Goal: Task Accomplishment & Management: Use online tool/utility

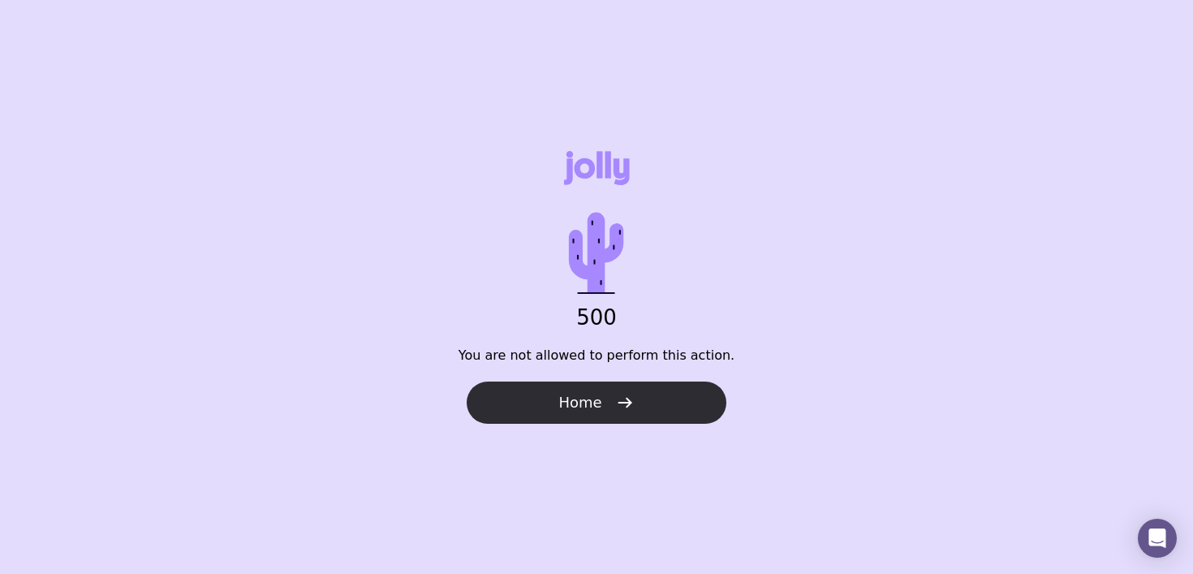
click at [636, 407] on button "Home" at bounding box center [597, 403] width 260 height 42
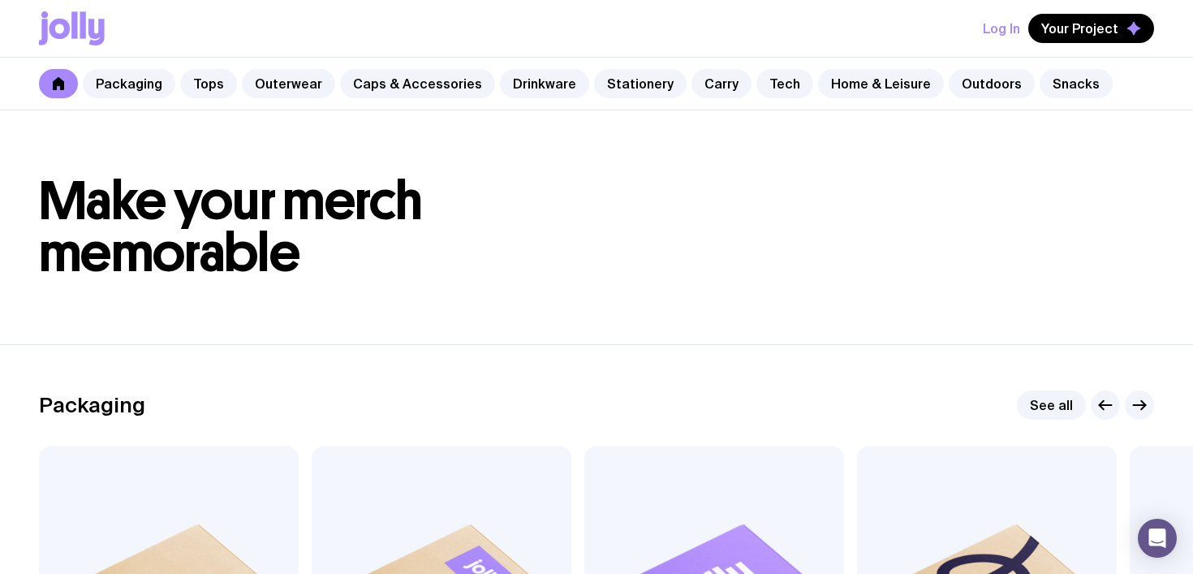
click at [1013, 28] on button "Log In" at bounding box center [1001, 28] width 37 height 29
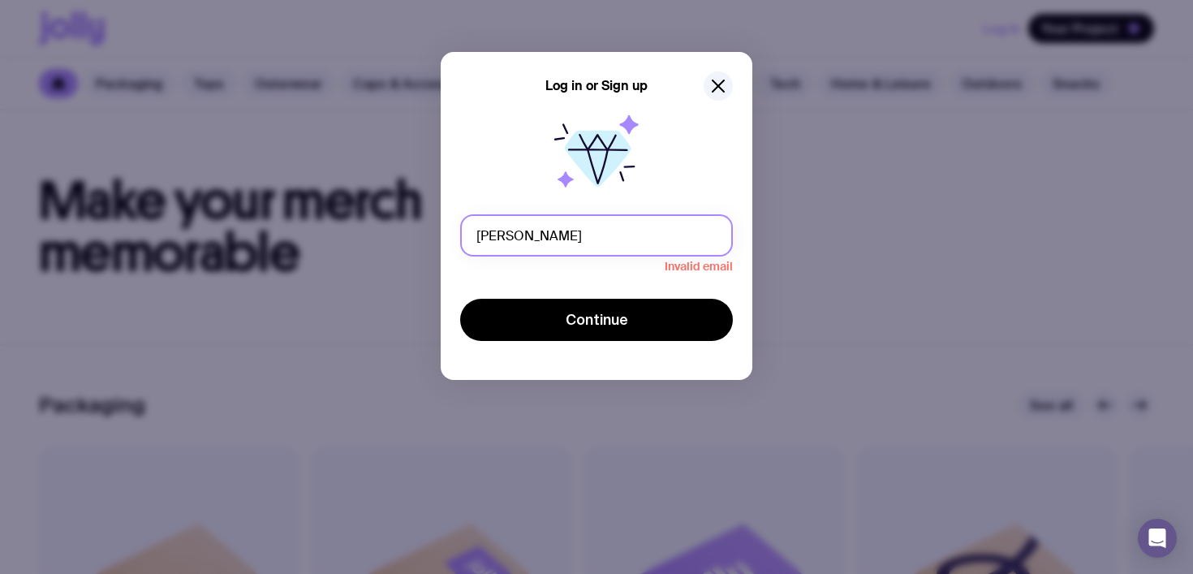
click at [619, 253] on input "Duncan" at bounding box center [596, 235] width 273 height 42
type input "grace.d@gunggandjiaerospace.com.au"
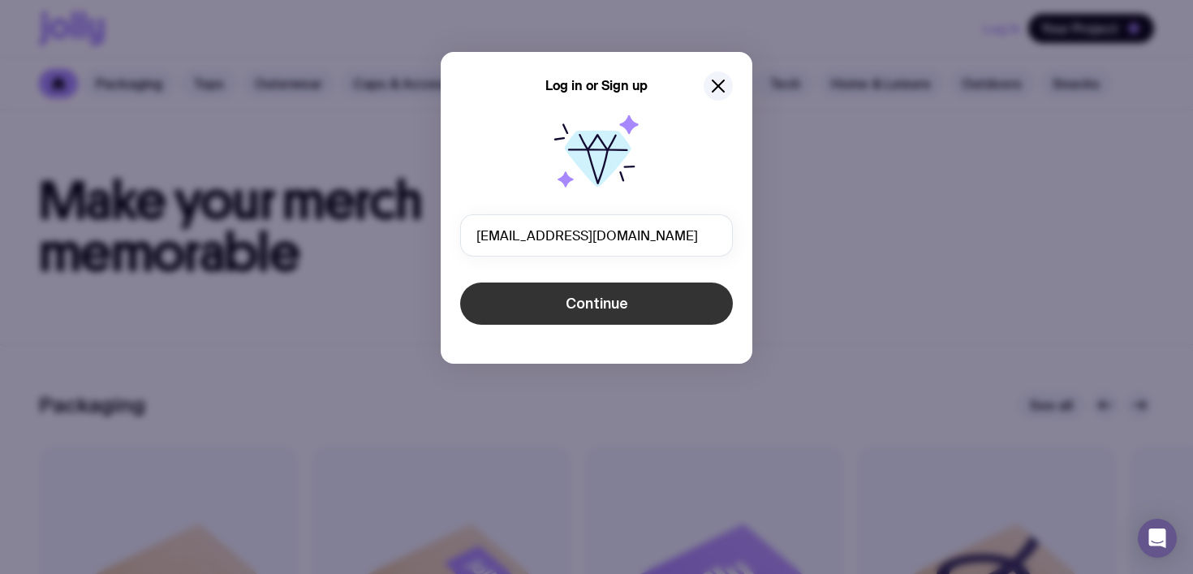
click at [589, 321] on button "Continue" at bounding box center [596, 304] width 273 height 42
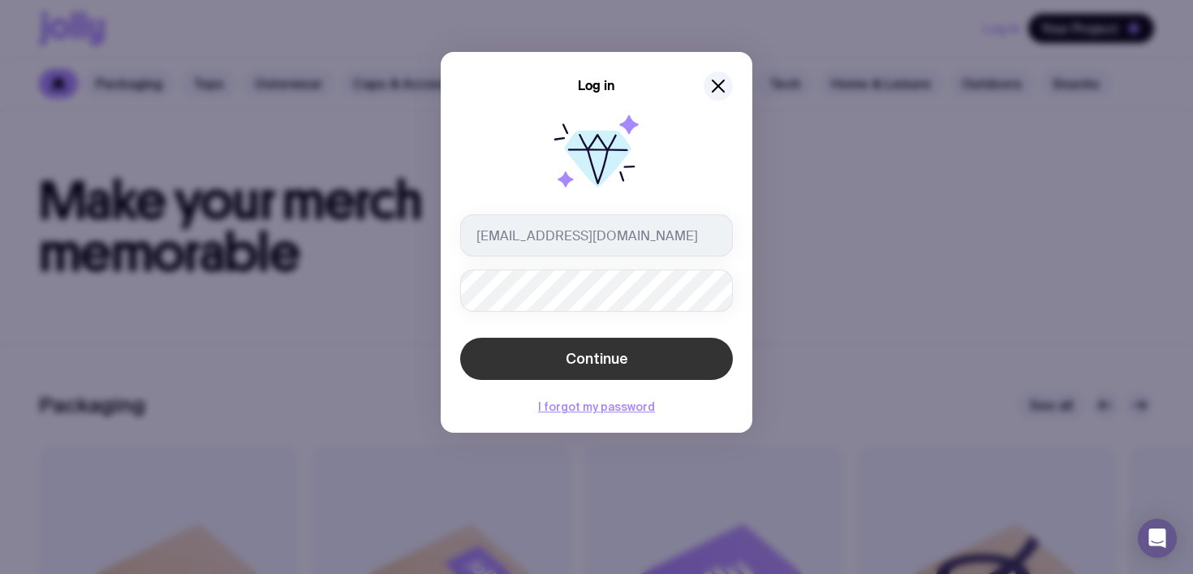
click at [512, 353] on button "Continue" at bounding box center [596, 359] width 273 height 42
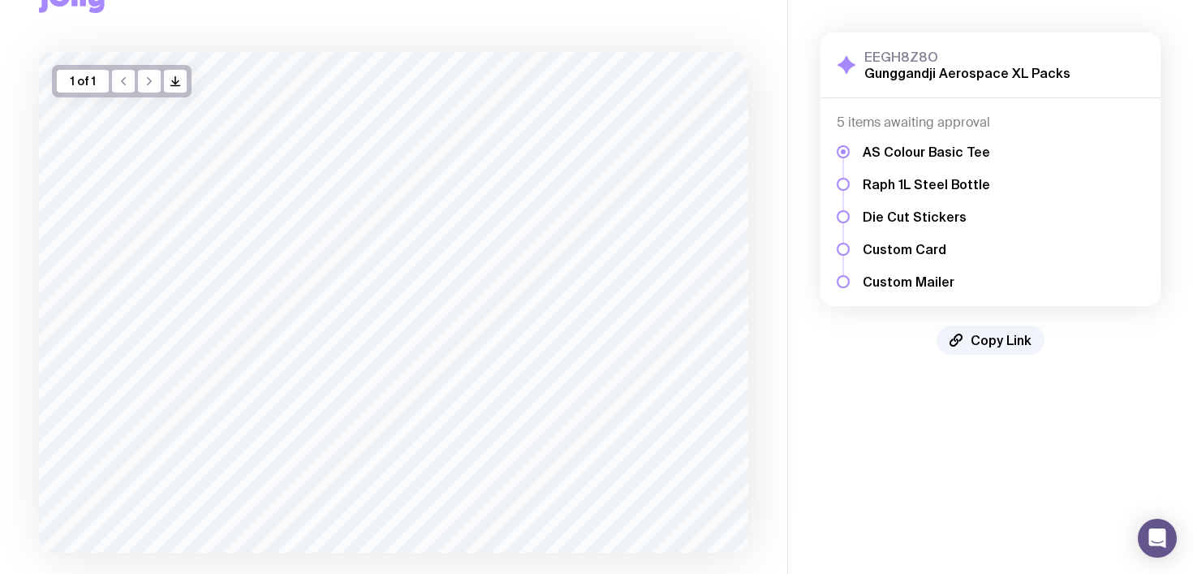
scroll to position [153, 0]
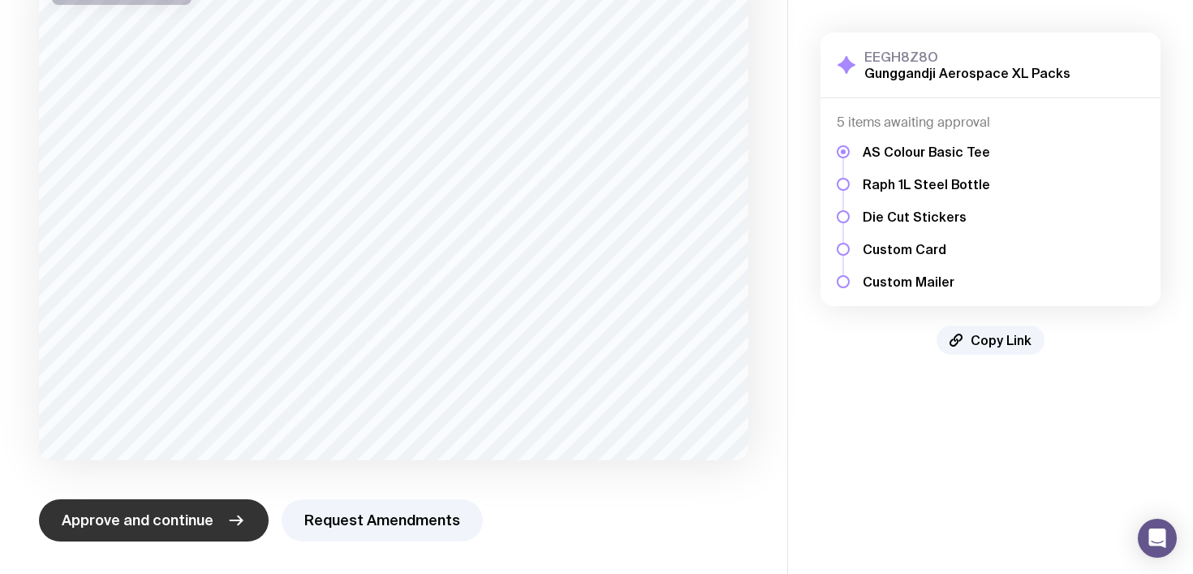
click at [164, 507] on button "Approve and continue" at bounding box center [154, 520] width 230 height 42
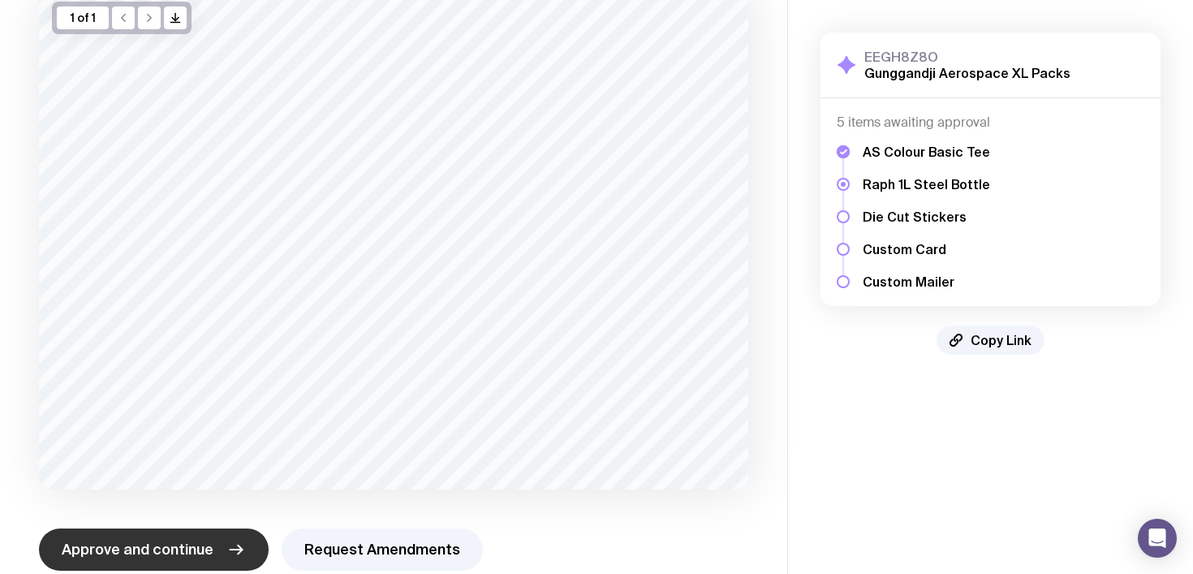
scroll to position [124, 0]
click at [155, 562] on button "Approve and continue" at bounding box center [154, 549] width 230 height 42
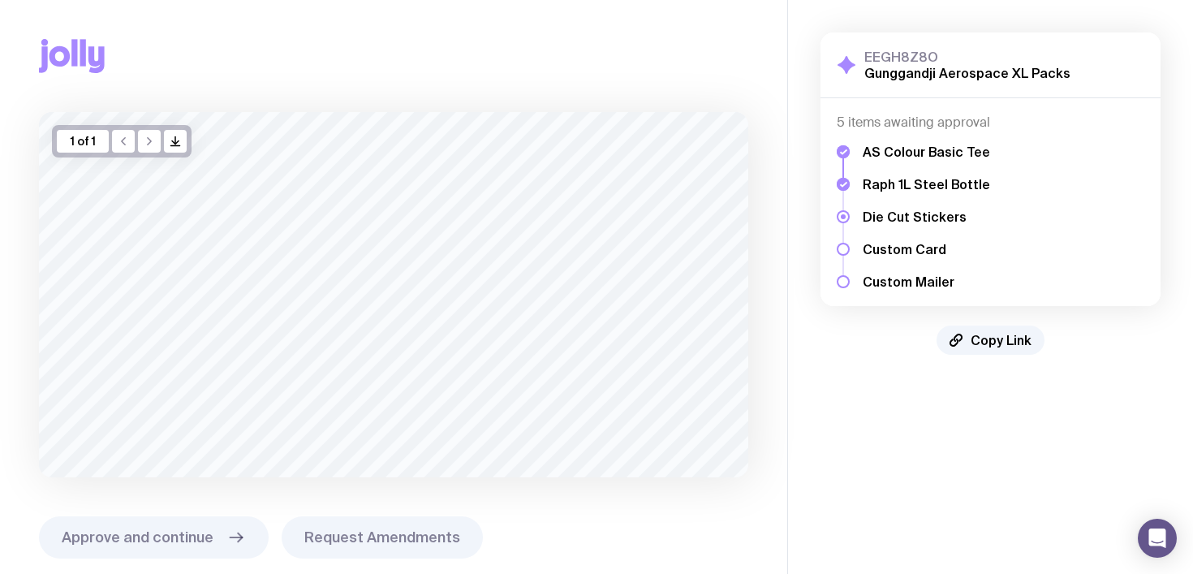
scroll to position [17, 0]
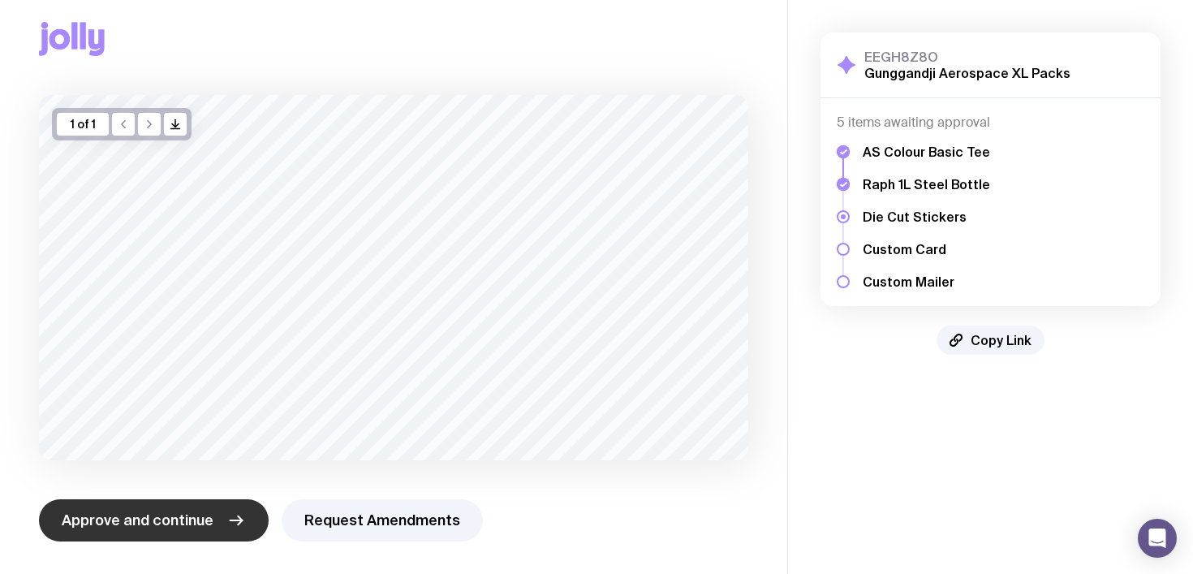
click at [141, 507] on button "Approve and continue" at bounding box center [154, 520] width 230 height 42
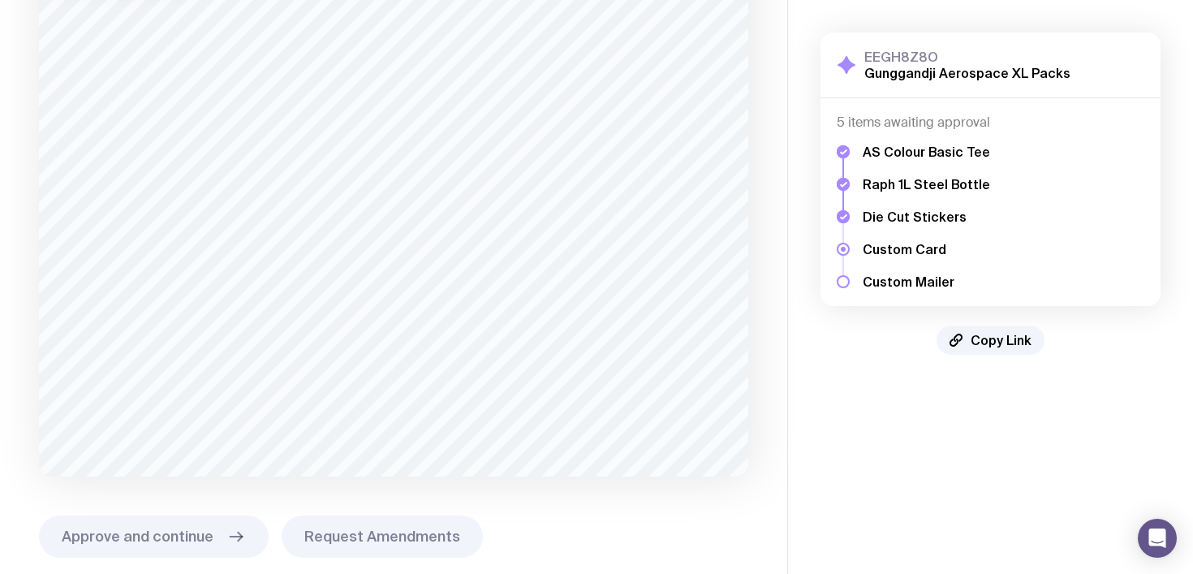
scroll to position [183, 0]
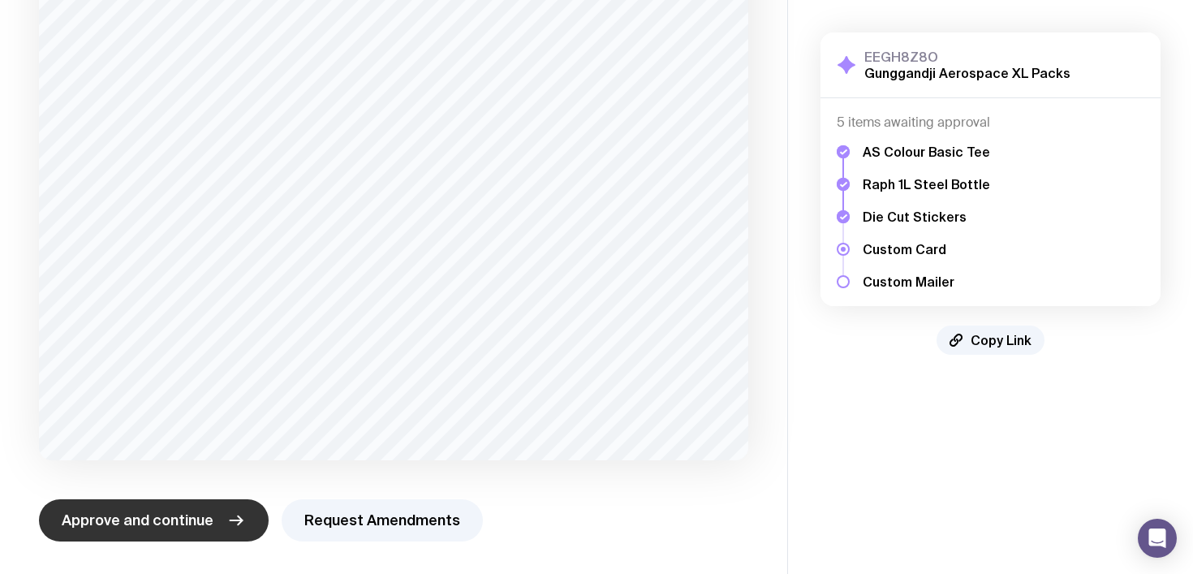
click at [135, 526] on span "Approve and continue" at bounding box center [138, 520] width 152 height 19
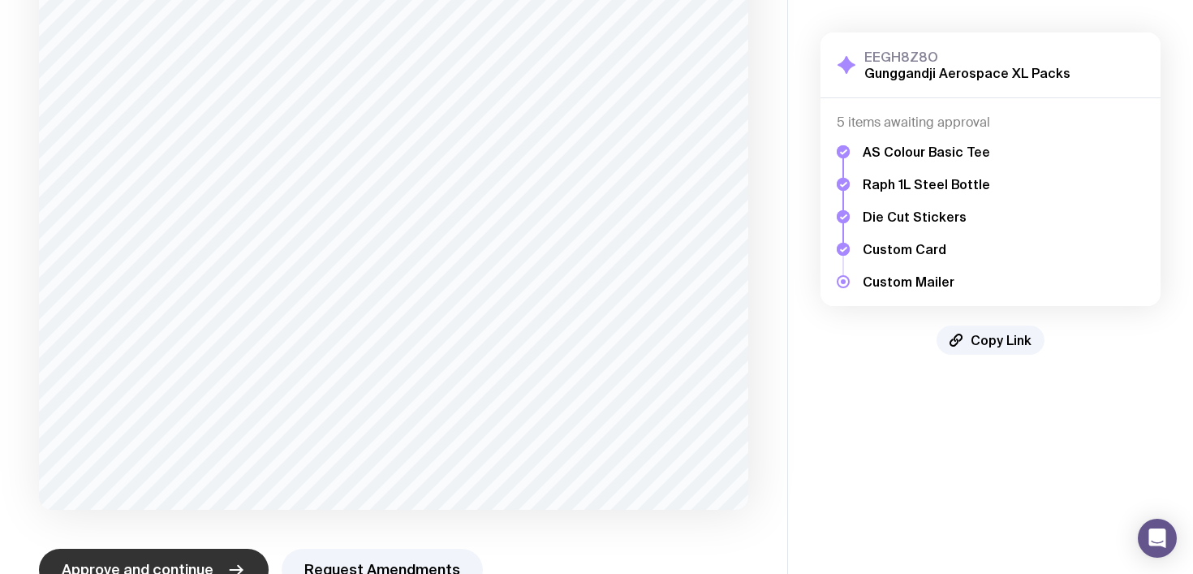
click at [135, 526] on div "1 of 1 /> /> Approve and continue Request Amendments" at bounding box center [394, 260] width 710 height 662
click at [132, 561] on span "Approve and continue" at bounding box center [138, 569] width 152 height 19
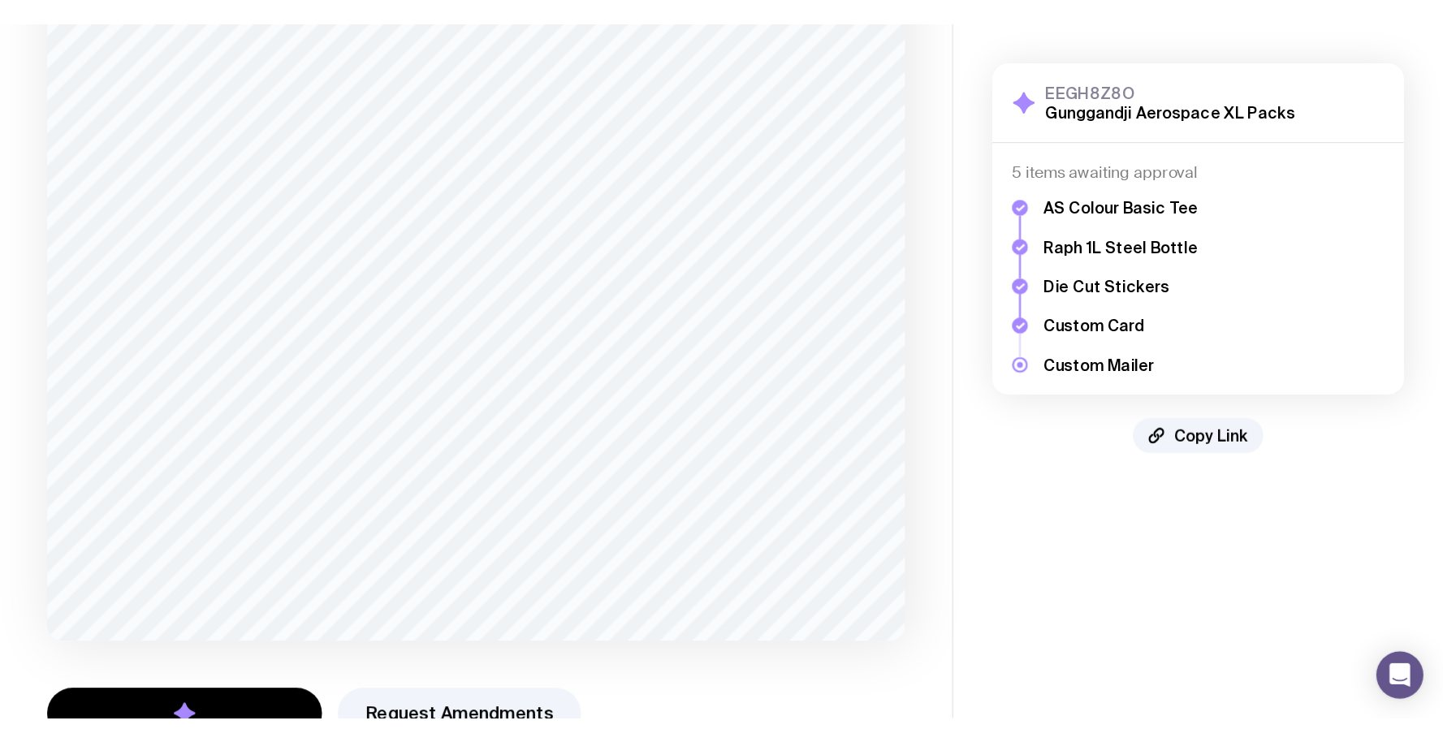
scroll to position [0, 0]
